Goal: Task Accomplishment & Management: Manage account settings

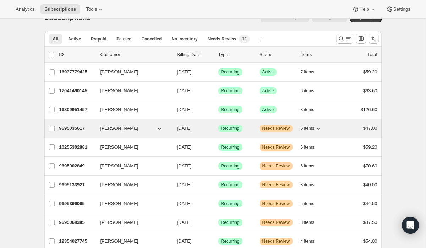
scroll to position [40, 0]
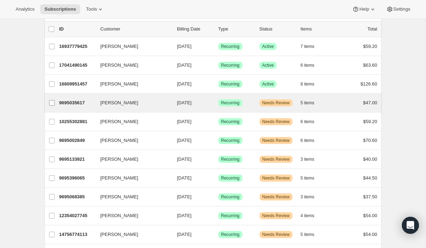
click at [51, 105] on input "[PERSON_NAME]" at bounding box center [52, 103] width 6 height 6
checkbox input "true"
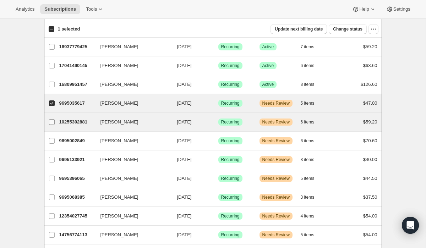
click at [51, 122] on input "[PERSON_NAME]" at bounding box center [52, 122] width 6 height 6
checkbox input "true"
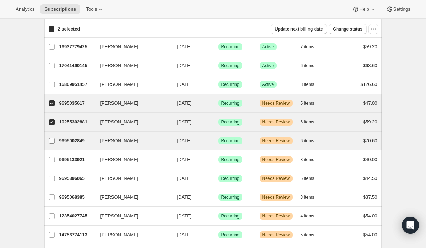
click at [53, 140] on input "[PERSON_NAME]" at bounding box center [52, 141] width 6 height 6
checkbox input "true"
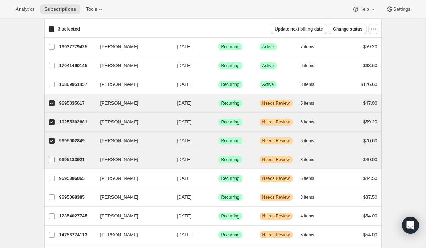
click at [53, 157] on input "[PERSON_NAME]" at bounding box center [52, 160] width 6 height 6
checkbox input "true"
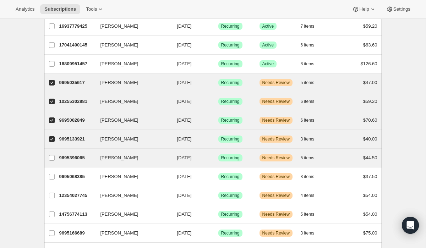
scroll to position [63, 0]
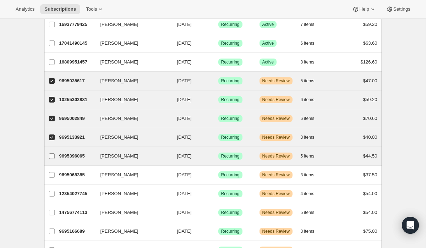
click at [52, 156] on input "[PERSON_NAME]" at bounding box center [52, 156] width 6 height 6
checkbox input "true"
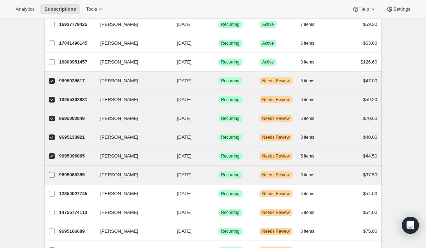
click at [51, 170] on label "[PERSON_NAME]" at bounding box center [51, 175] width 15 height 18
click at [51, 172] on input "[PERSON_NAME]" at bounding box center [52, 175] width 6 height 6
checkbox input "true"
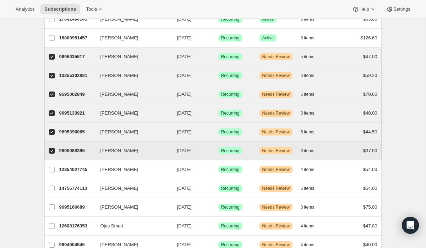
scroll to position [87, 0]
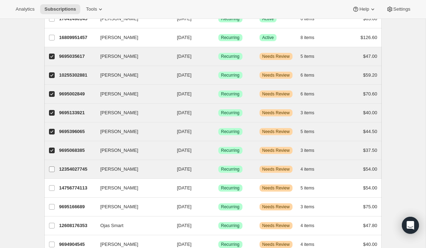
click at [52, 168] on input "[PERSON_NAME]" at bounding box center [52, 169] width 6 height 6
checkbox input "true"
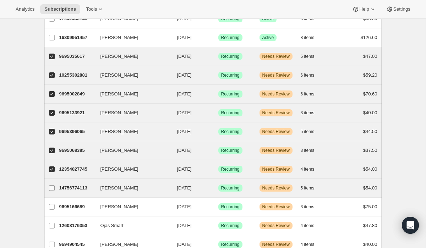
click at [52, 187] on input "[PERSON_NAME]" at bounding box center [52, 188] width 6 height 6
checkbox input "true"
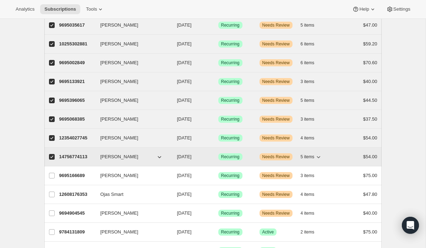
scroll to position [119, 0]
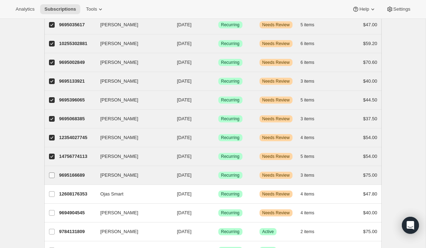
click at [51, 178] on span at bounding box center [52, 175] width 6 height 6
click at [51, 178] on input "[PERSON_NAME]" at bounding box center [52, 175] width 6 height 6
checkbox input "true"
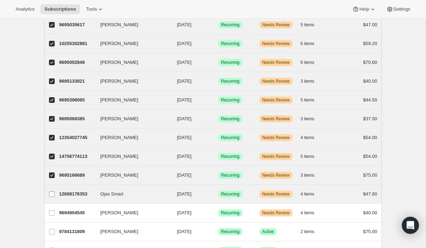
click at [52, 191] on input "Ojas Smart" at bounding box center [52, 194] width 6 height 6
checkbox input "true"
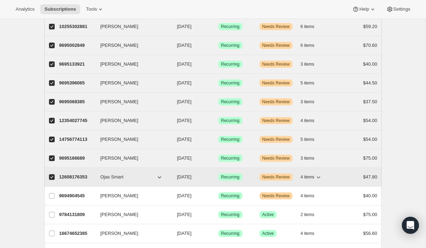
scroll to position [142, 0]
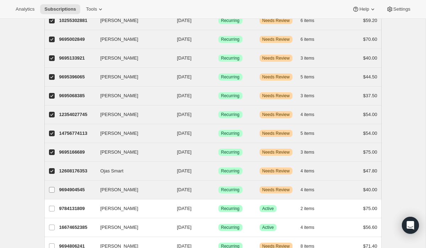
click at [54, 191] on input "[PERSON_NAME]" at bounding box center [52, 190] width 6 height 6
checkbox input "true"
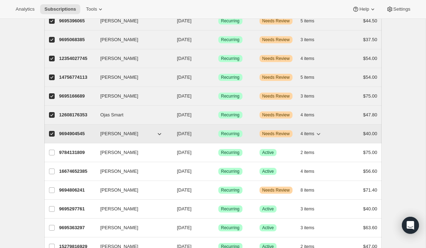
scroll to position [198, 0]
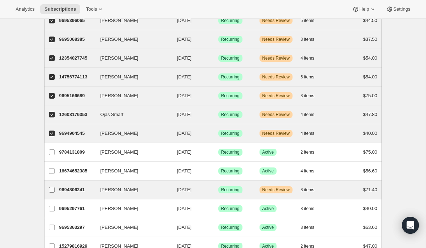
click at [54, 190] on input "[PERSON_NAME]" at bounding box center [52, 190] width 6 height 6
checkbox input "true"
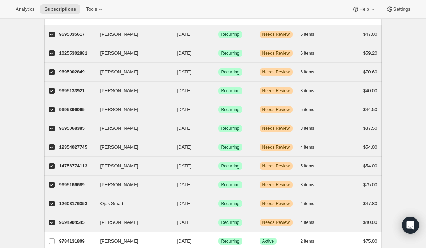
scroll to position [0, 0]
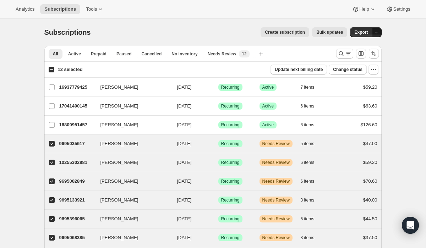
click at [375, 37] on button "button" at bounding box center [377, 32] width 10 height 10
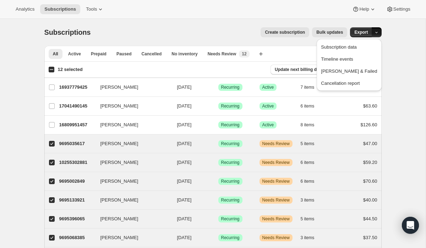
click at [375, 35] on button "button" at bounding box center [377, 32] width 10 height 10
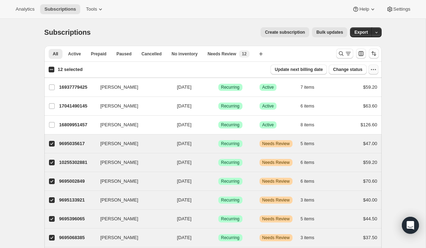
click at [372, 72] on icon "button" at bounding box center [373, 69] width 7 height 7
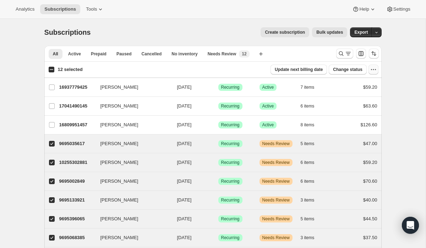
click at [372, 73] on icon "button" at bounding box center [373, 69] width 7 height 7
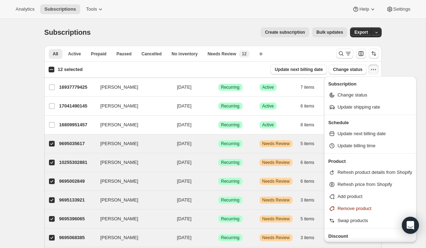
scroll to position [12, 0]
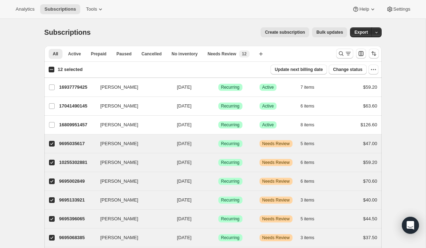
click at [51, 70] on input "12 selected" at bounding box center [52, 70] width 6 height 6
checkbox input "true"
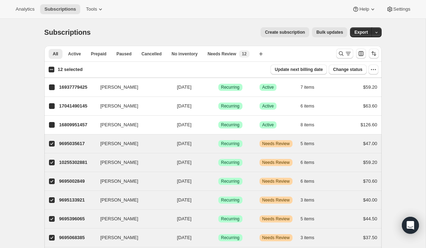
checkbox input "true"
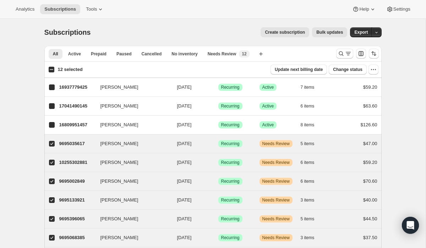
checkbox input "true"
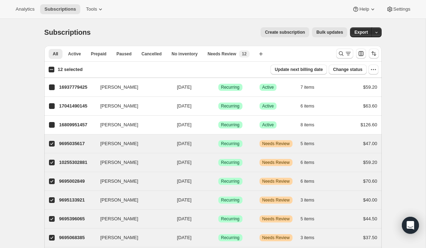
checkbox input "true"
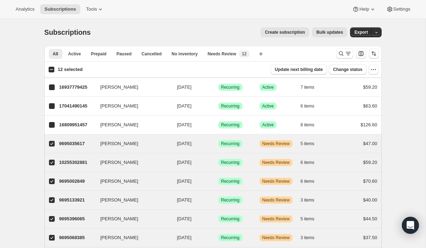
checkbox input "true"
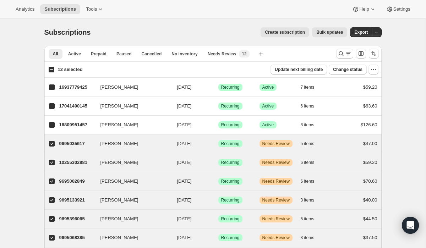
checkbox input "true"
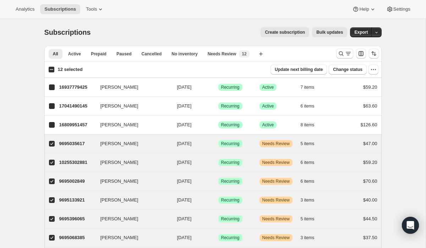
checkbox input "true"
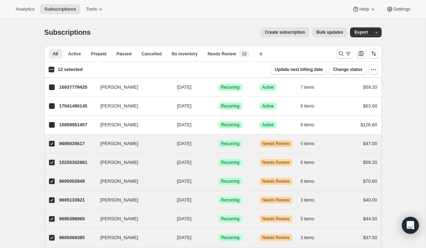
checkbox input "true"
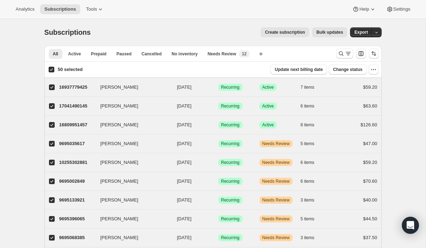
click at [51, 70] on input "50 selected" at bounding box center [52, 70] width 6 height 6
checkbox input "false"
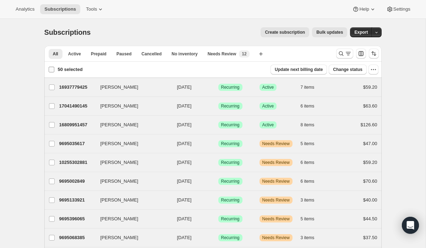
checkbox input "false"
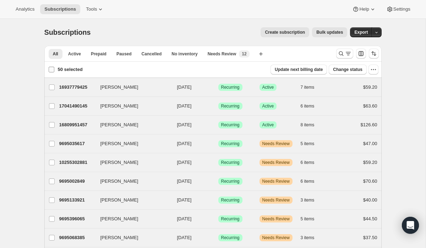
checkbox input "false"
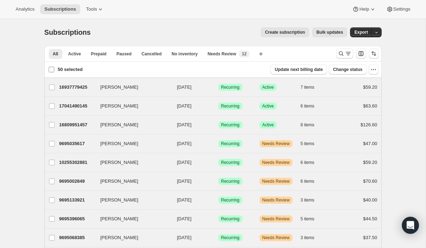
checkbox input "false"
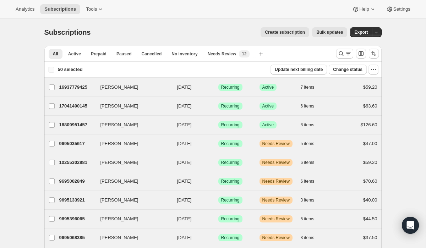
checkbox input "false"
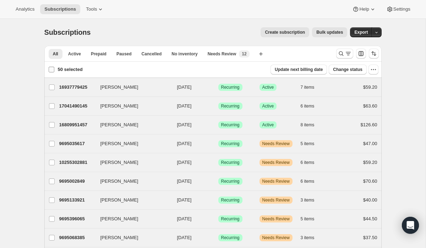
checkbox input "false"
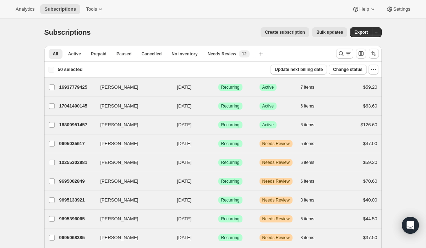
checkbox input "false"
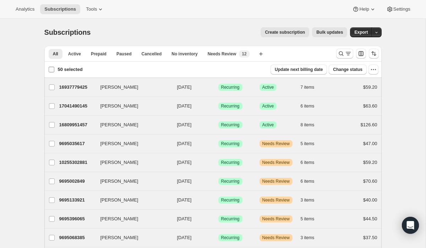
checkbox input "false"
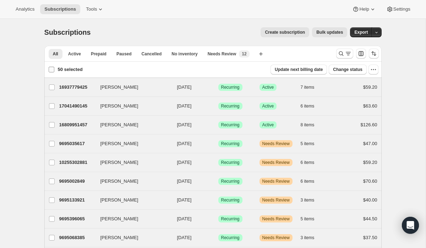
checkbox input "false"
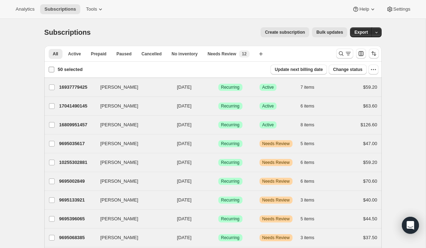
checkbox input "false"
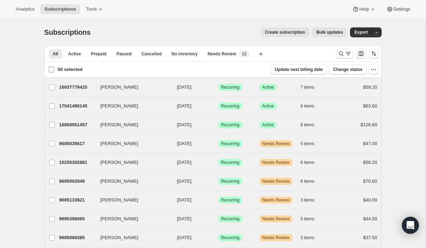
checkbox input "false"
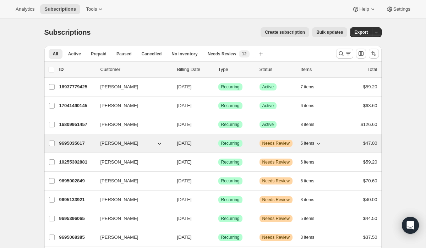
click at [71, 142] on p "9695035617" at bounding box center [76, 143] width 35 height 7
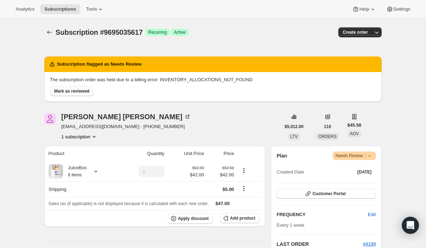
click at [77, 94] on span "Mark as reviewed" at bounding box center [71, 91] width 35 height 6
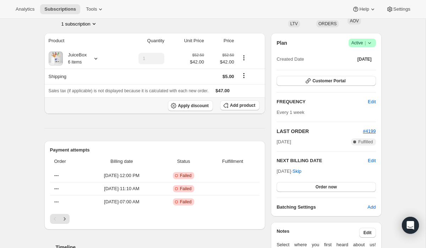
scroll to position [52, 0]
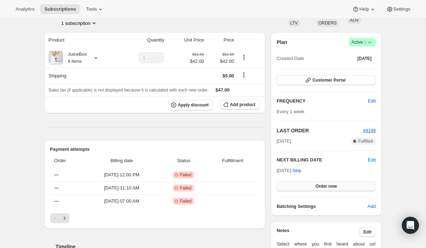
click at [280, 189] on button "Order now" at bounding box center [325, 186] width 99 height 10
click at [280, 189] on button "Click to confirm" at bounding box center [325, 186] width 99 height 10
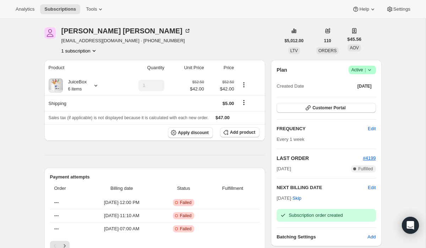
scroll to position [0, 0]
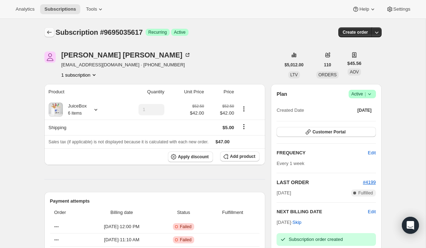
click at [45, 29] on button "Subscriptions" at bounding box center [49, 32] width 10 height 10
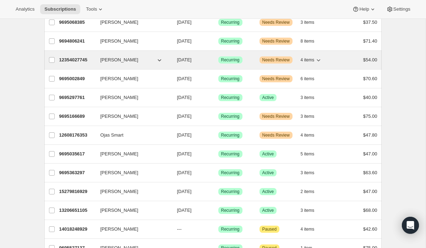
scroll to position [253, 0]
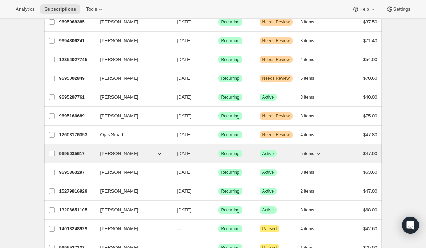
click at [79, 154] on p "9695035617" at bounding box center [76, 153] width 35 height 7
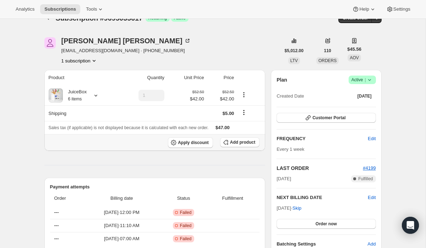
scroll to position [20, 0]
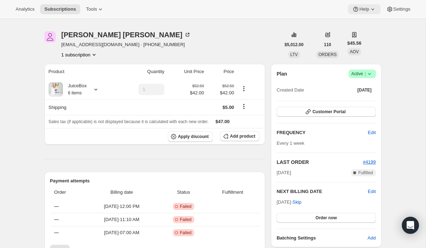
click at [363, 10] on span "Help" at bounding box center [364, 9] width 10 height 6
click at [362, 45] on span "Contact us" at bounding box center [360, 47] width 22 height 5
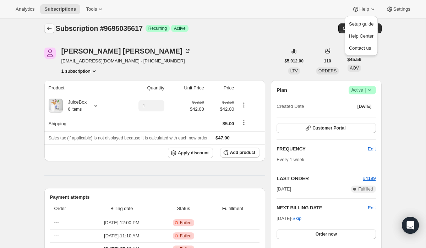
click at [51, 29] on icon "Subscriptions" at bounding box center [49, 28] width 7 height 7
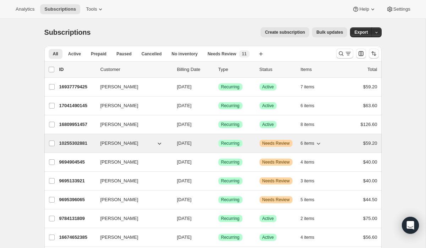
click at [79, 142] on p "10255302881" at bounding box center [76, 143] width 35 height 7
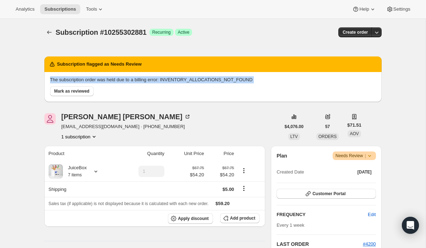
drag, startPoint x: 48, startPoint y: 81, endPoint x: 258, endPoint y: 90, distance: 210.0
click at [258, 90] on div "The subscription order was held due to a billing error: INVENTORY_ALLOCATIONS_N…" at bounding box center [212, 87] width 337 height 30
copy div "The subscription order was held due to a billing error: INVENTORY_ALLOCATIONS_N…"
